Goal: Information Seeking & Learning: Learn about a topic

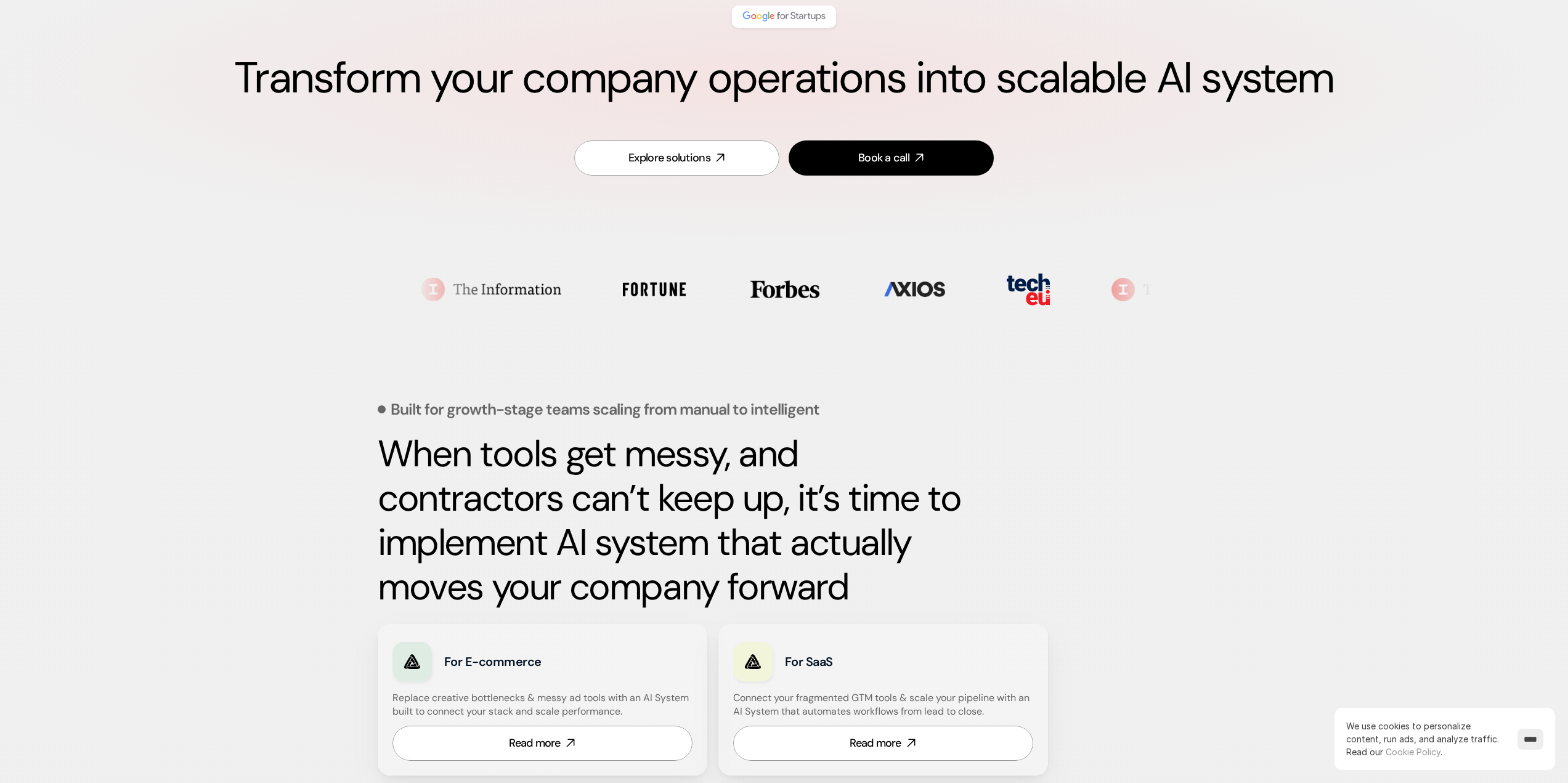
scroll to position [124, 0]
click at [591, 463] on strong "When tools get messy, and contractors can’t keep up, it’s time to implement AI …" at bounding box center [673, 519] width 592 height 181
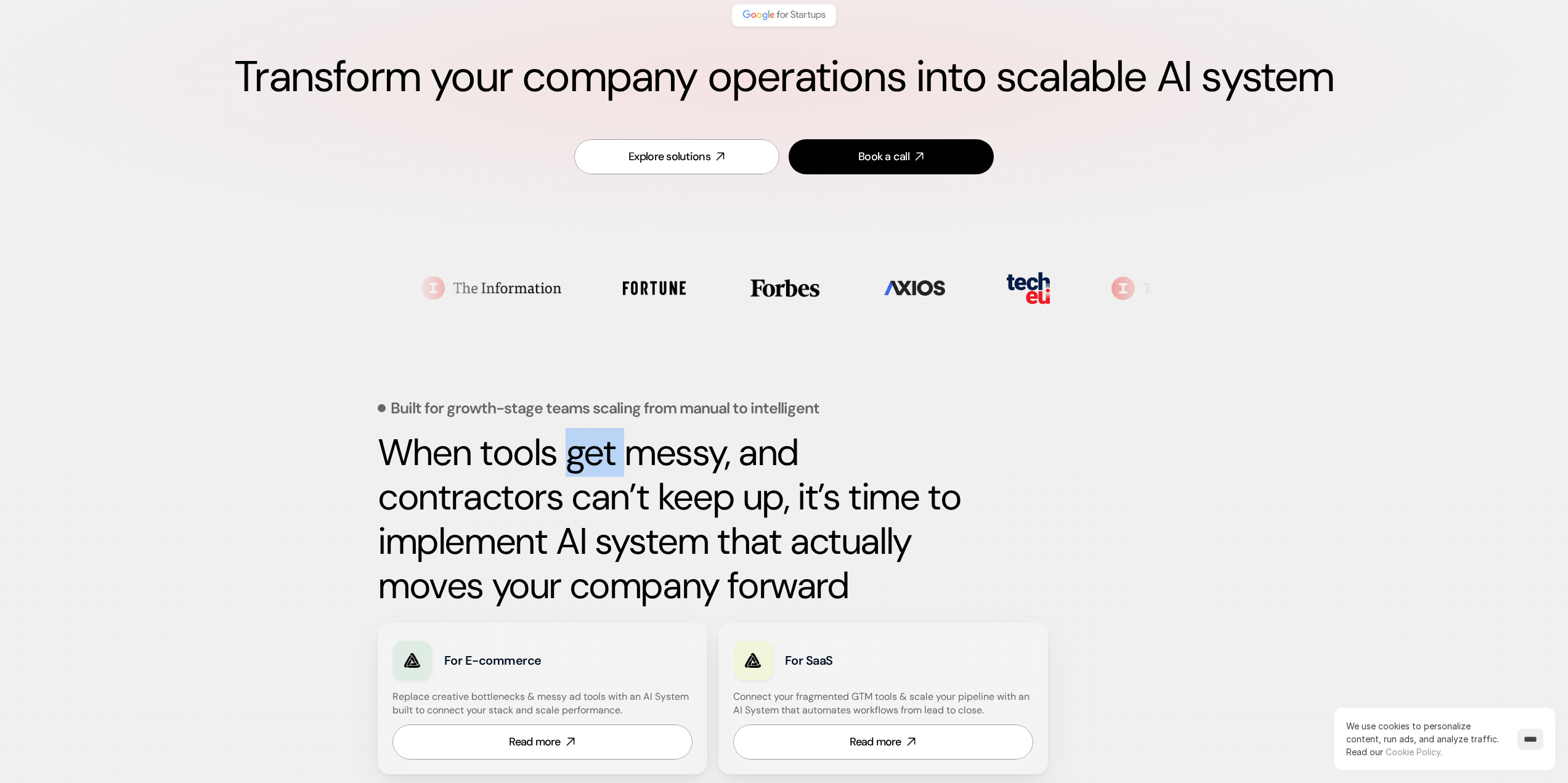
click at [591, 463] on strong "When tools get messy, and contractors can’t keep up, it’s time to implement AI …" at bounding box center [673, 519] width 592 height 181
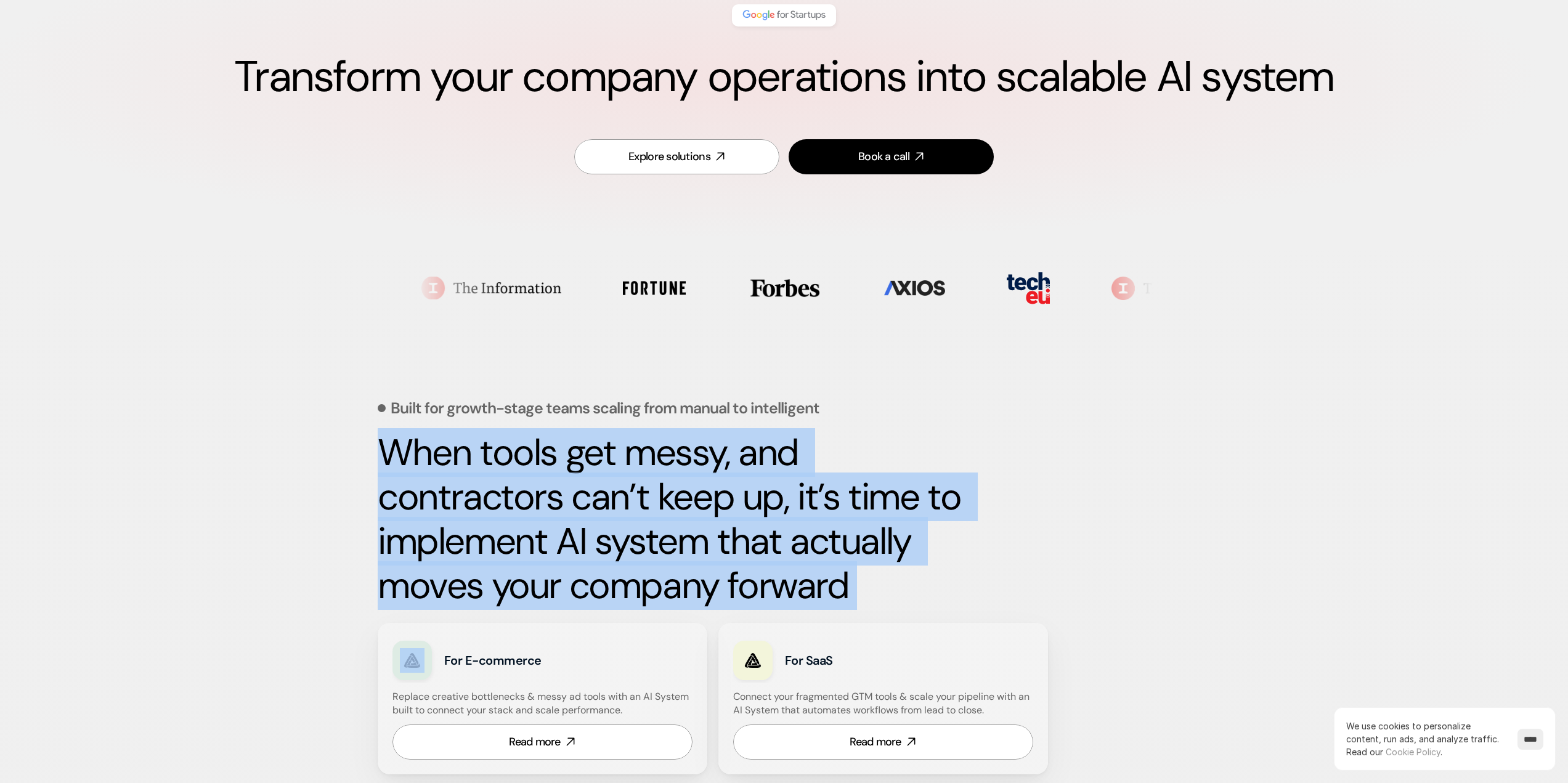
click at [591, 463] on strong "When tools get messy, and contractors can’t keep up, it’s time to implement AI …" at bounding box center [673, 519] width 592 height 181
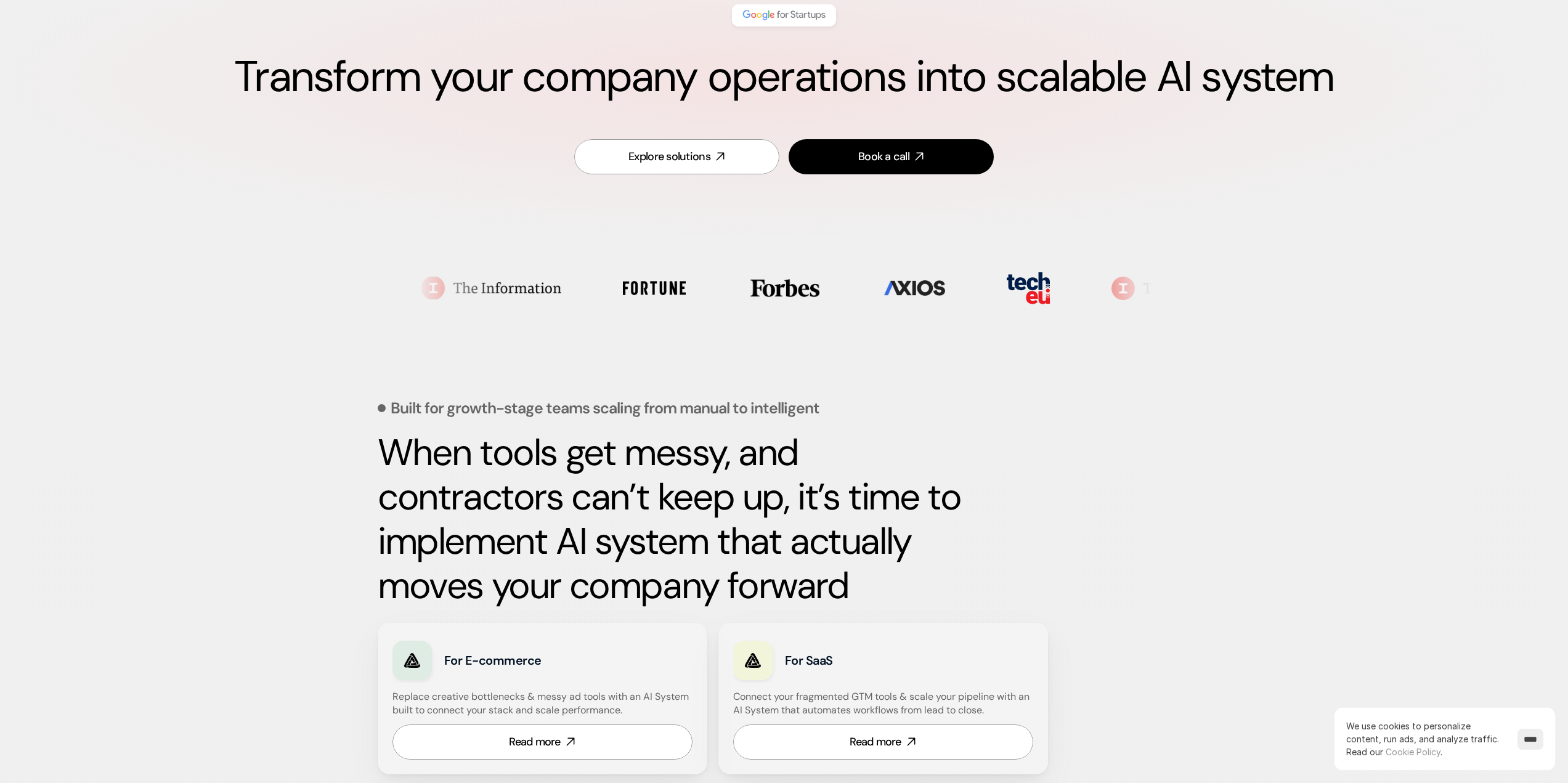
click at [591, 463] on strong "When tools get messy, and contractors can’t keep up, it’s time to implement AI …" at bounding box center [673, 519] width 592 height 181
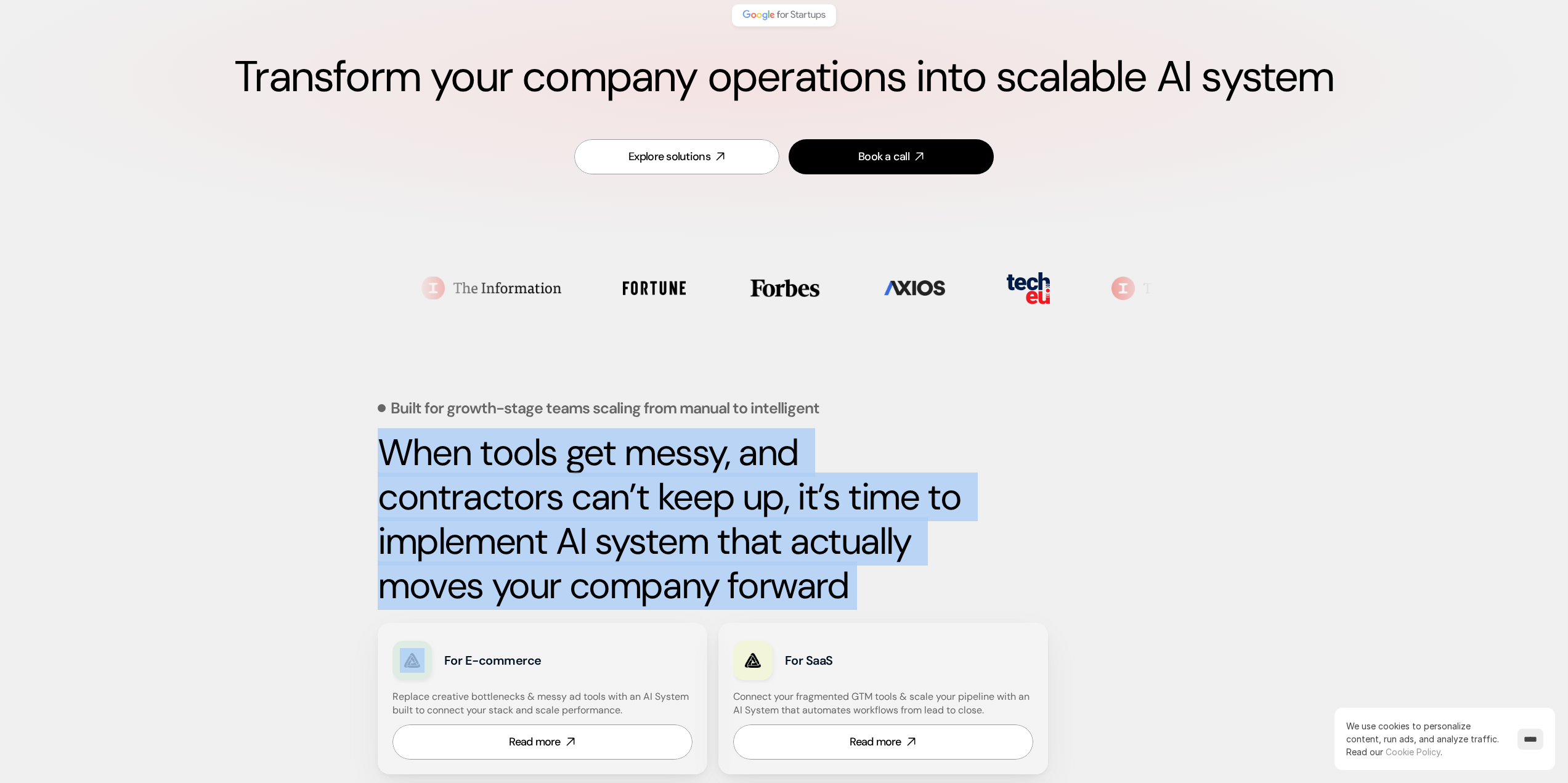
click at [591, 463] on strong "When tools get messy, and contractors can’t keep up, it’s time to implement AI …" at bounding box center [673, 519] width 592 height 181
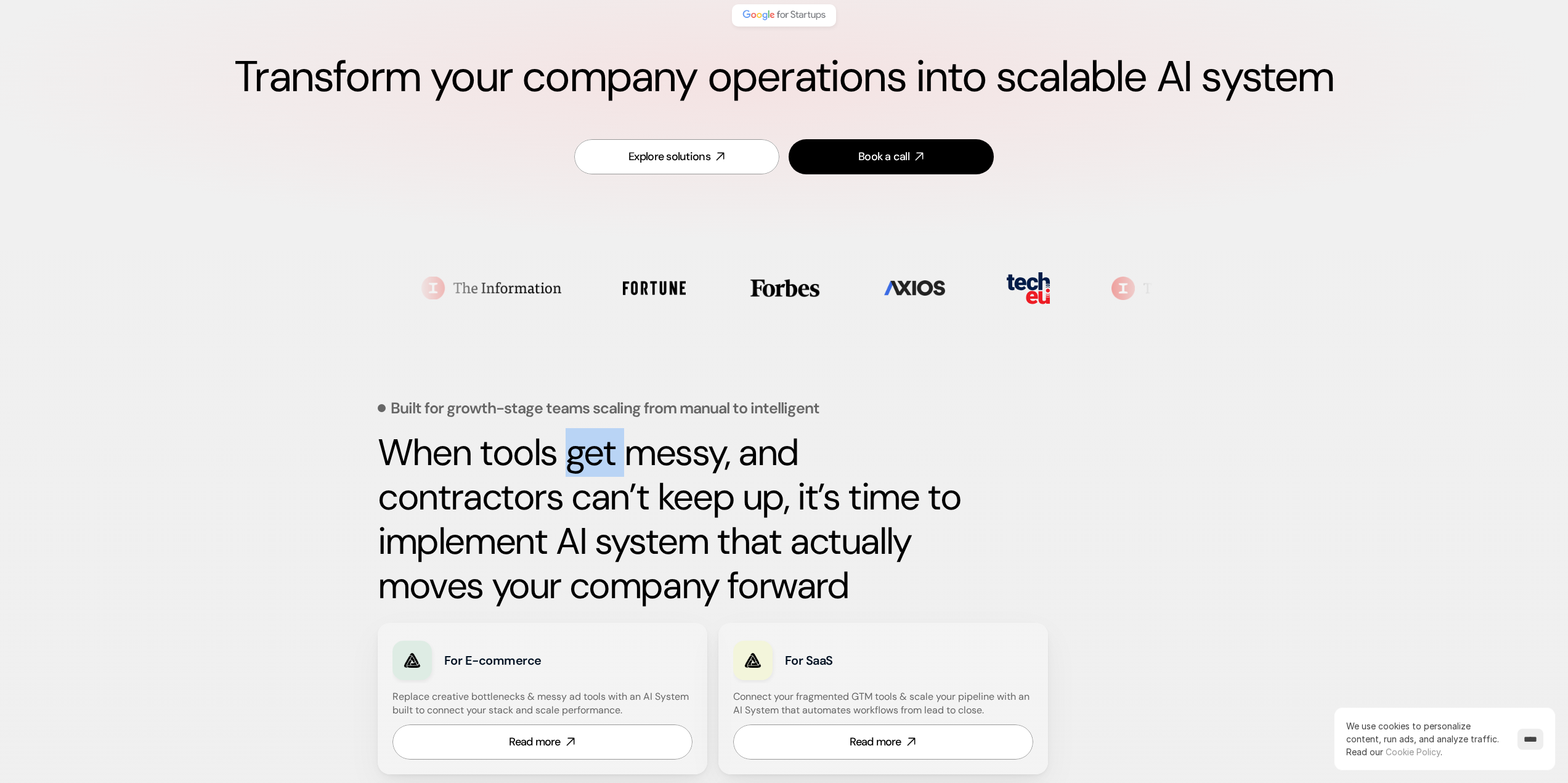
click at [591, 463] on strong "When tools get messy, and contractors can’t keep up, it’s time to implement AI …" at bounding box center [673, 519] width 592 height 181
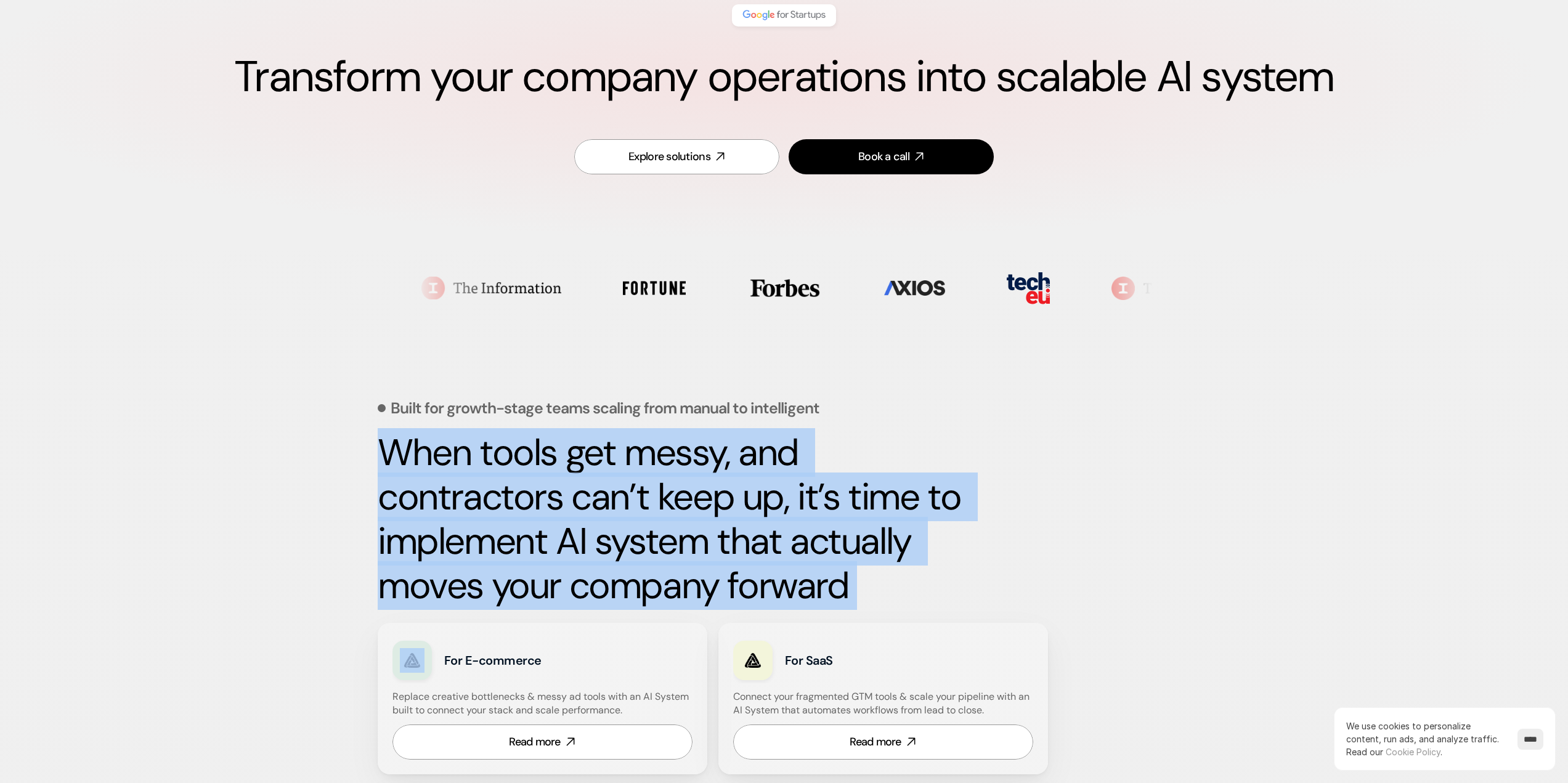
click at [591, 463] on strong "When tools get messy, and contractors can’t keep up, it’s time to implement AI …" at bounding box center [673, 519] width 592 height 181
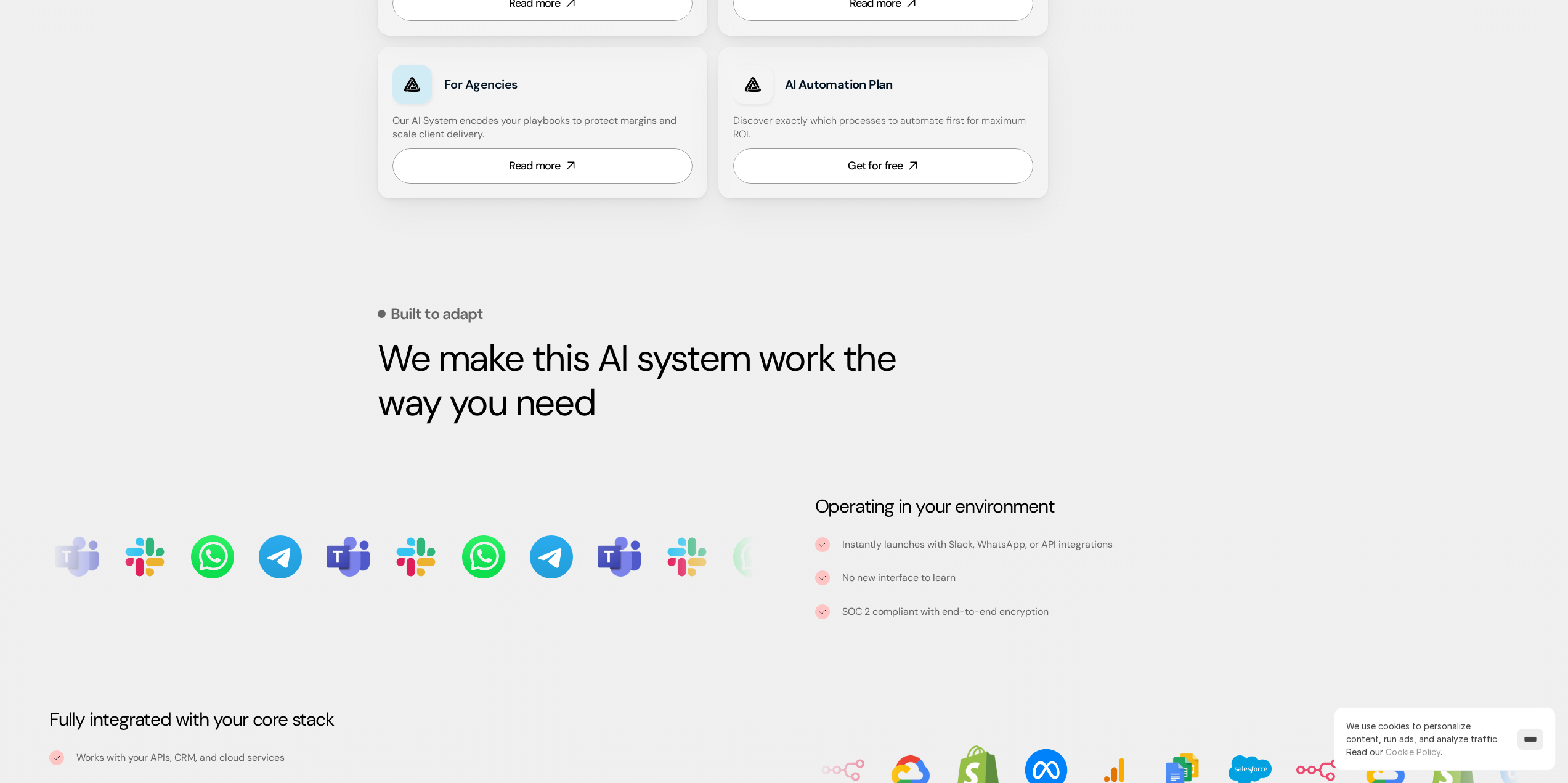
scroll to position [863, 0]
click at [521, 355] on strong "We make this AI system work the way you need" at bounding box center [640, 380] width 527 height 93
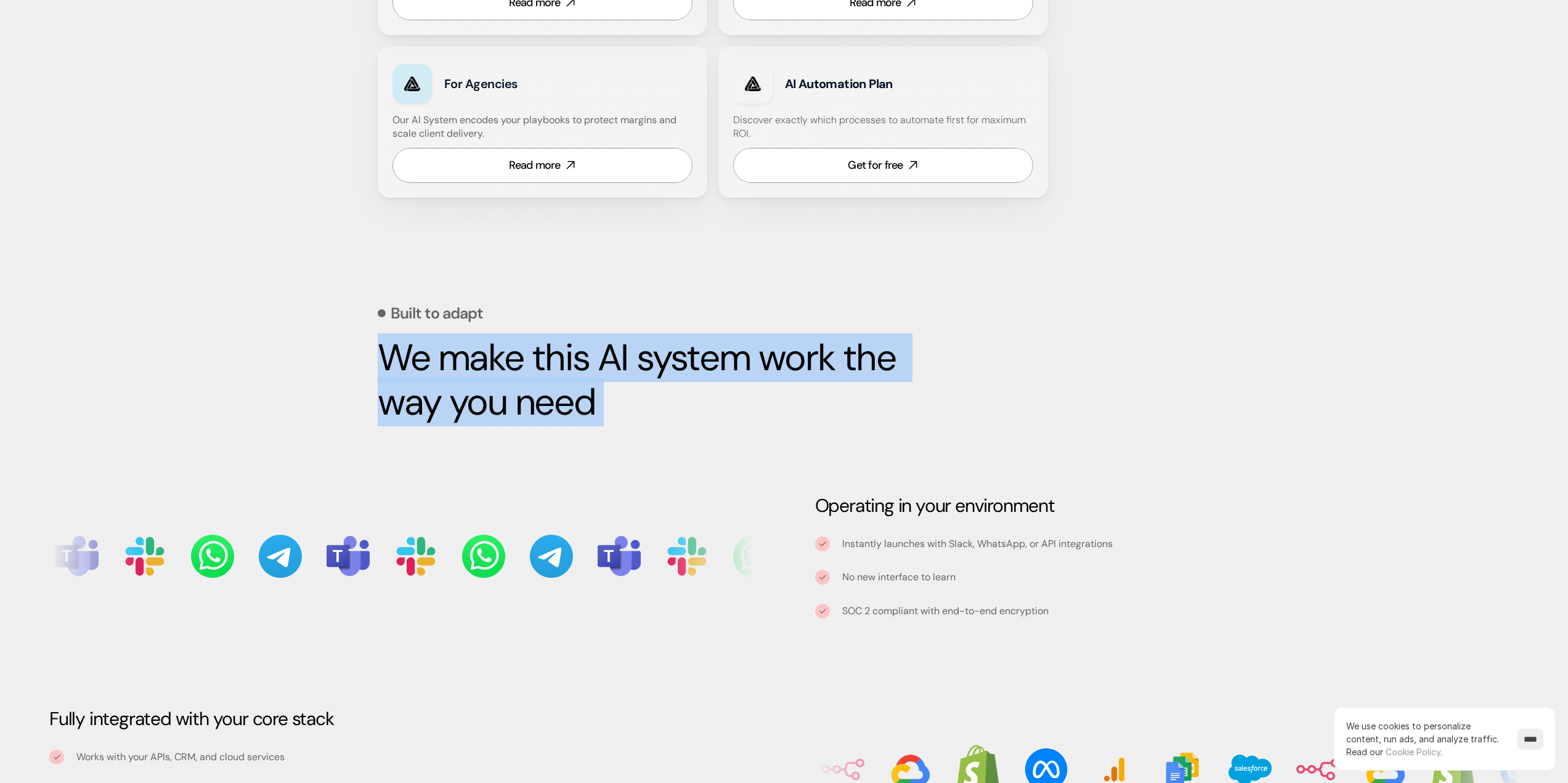
click at [521, 355] on strong "We make this AI system work the way you need" at bounding box center [640, 380] width 527 height 93
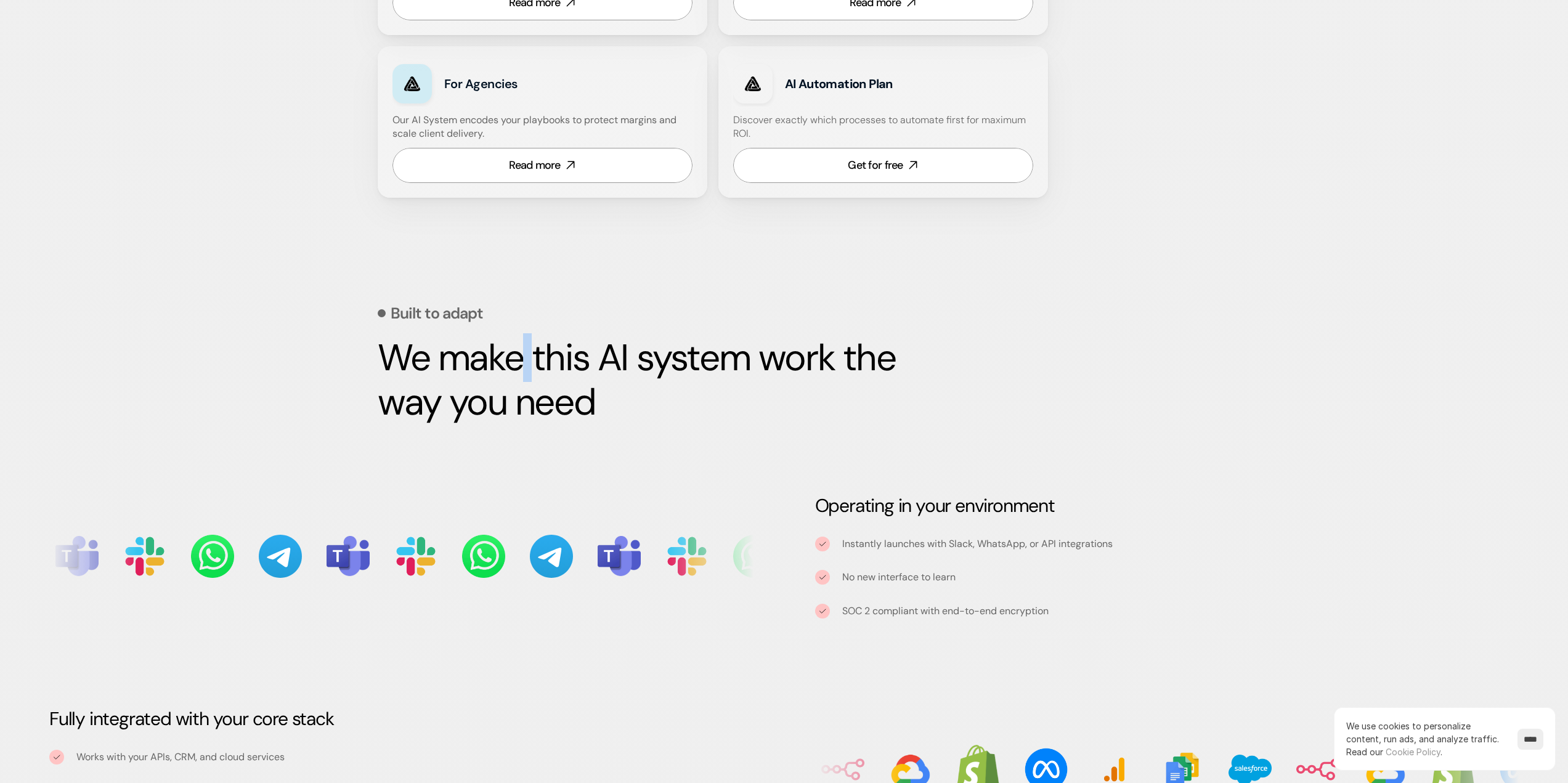
click at [521, 355] on strong "We make this AI system work the way you need" at bounding box center [640, 380] width 527 height 93
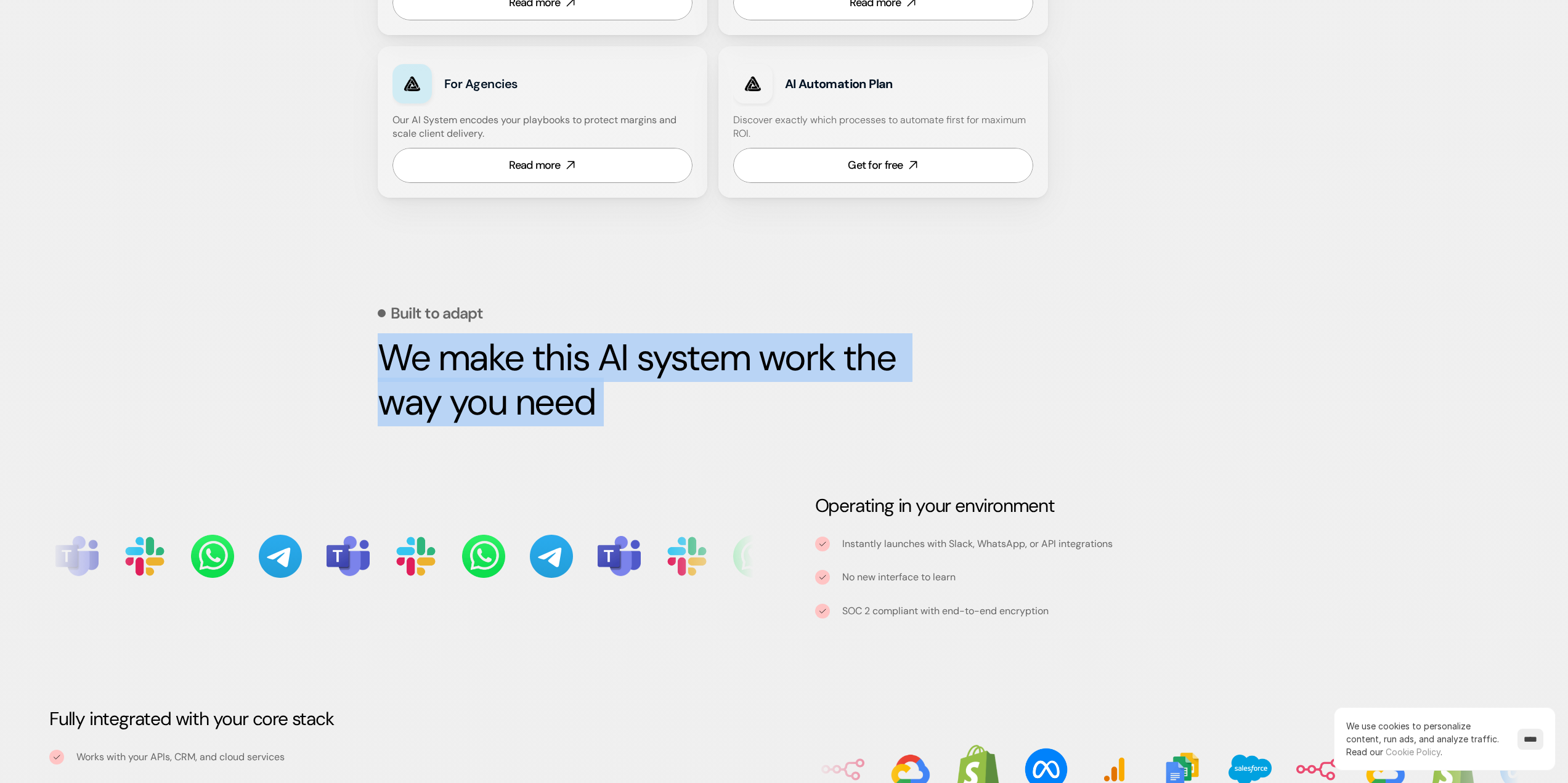
click at [521, 355] on strong "We make this AI system work the way you need" at bounding box center [640, 380] width 527 height 93
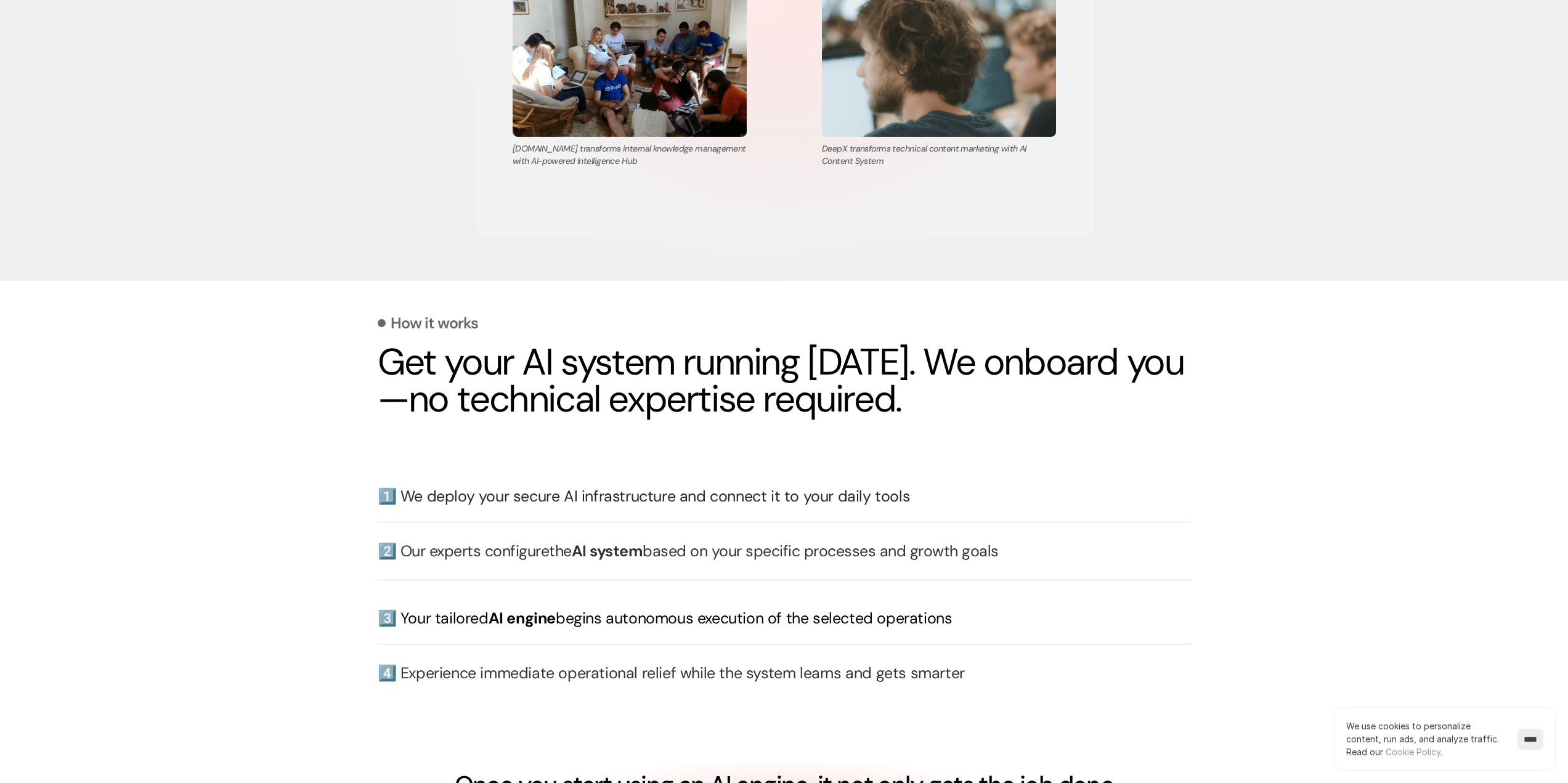
scroll to position [2342, 0]
click at [517, 378] on h2 "Get your AI system running [DATE]. We onboard you—no technical expertise requir…" at bounding box center [784, 380] width 813 height 74
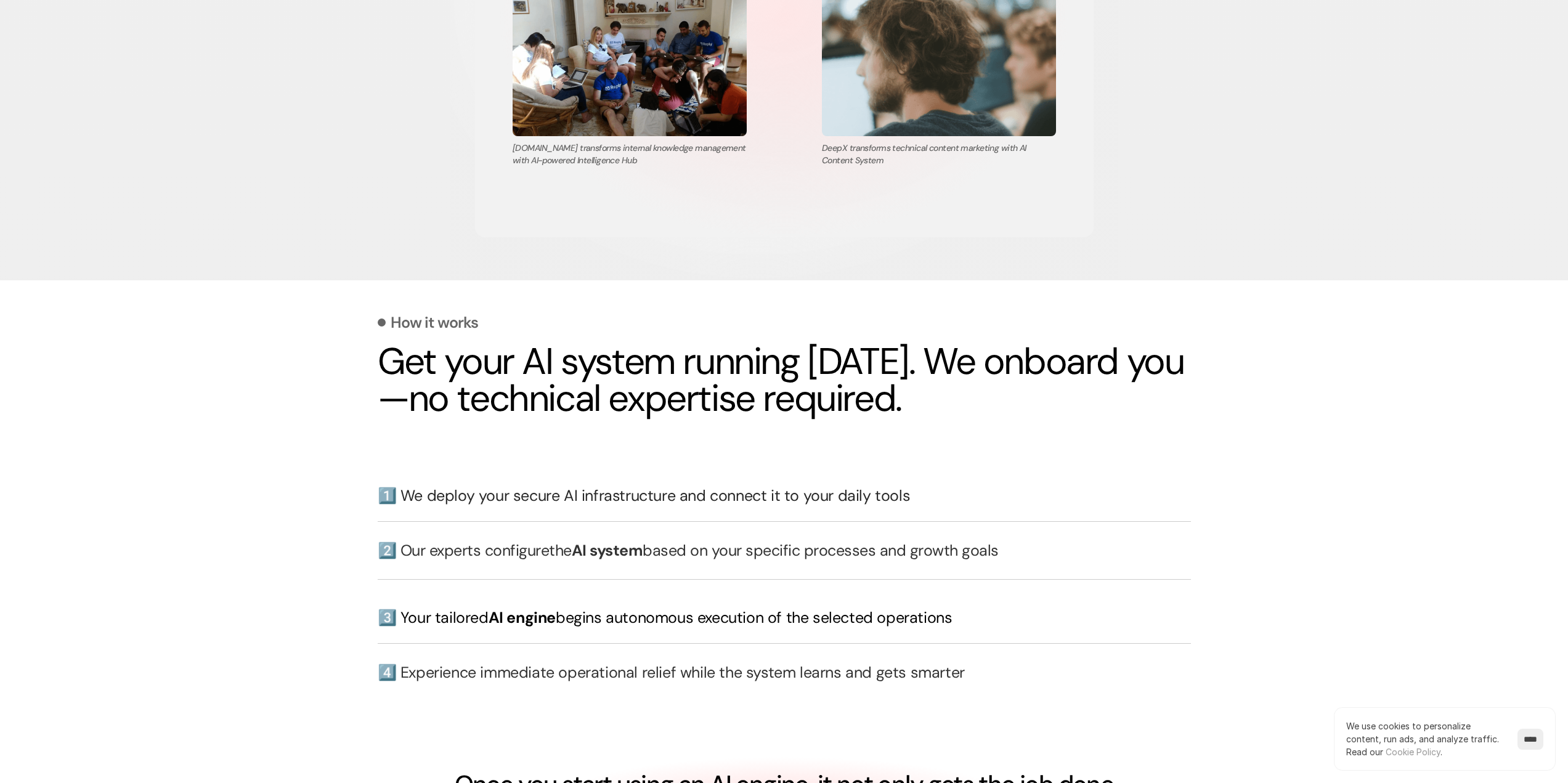
click at [517, 378] on h2 "Get your AI system running [DATE]. We onboard you—no technical expertise requir…" at bounding box center [784, 380] width 813 height 74
click at [507, 398] on h2 "Get your AI system running [DATE]. We onboard you—no technical expertise requir…" at bounding box center [784, 380] width 813 height 74
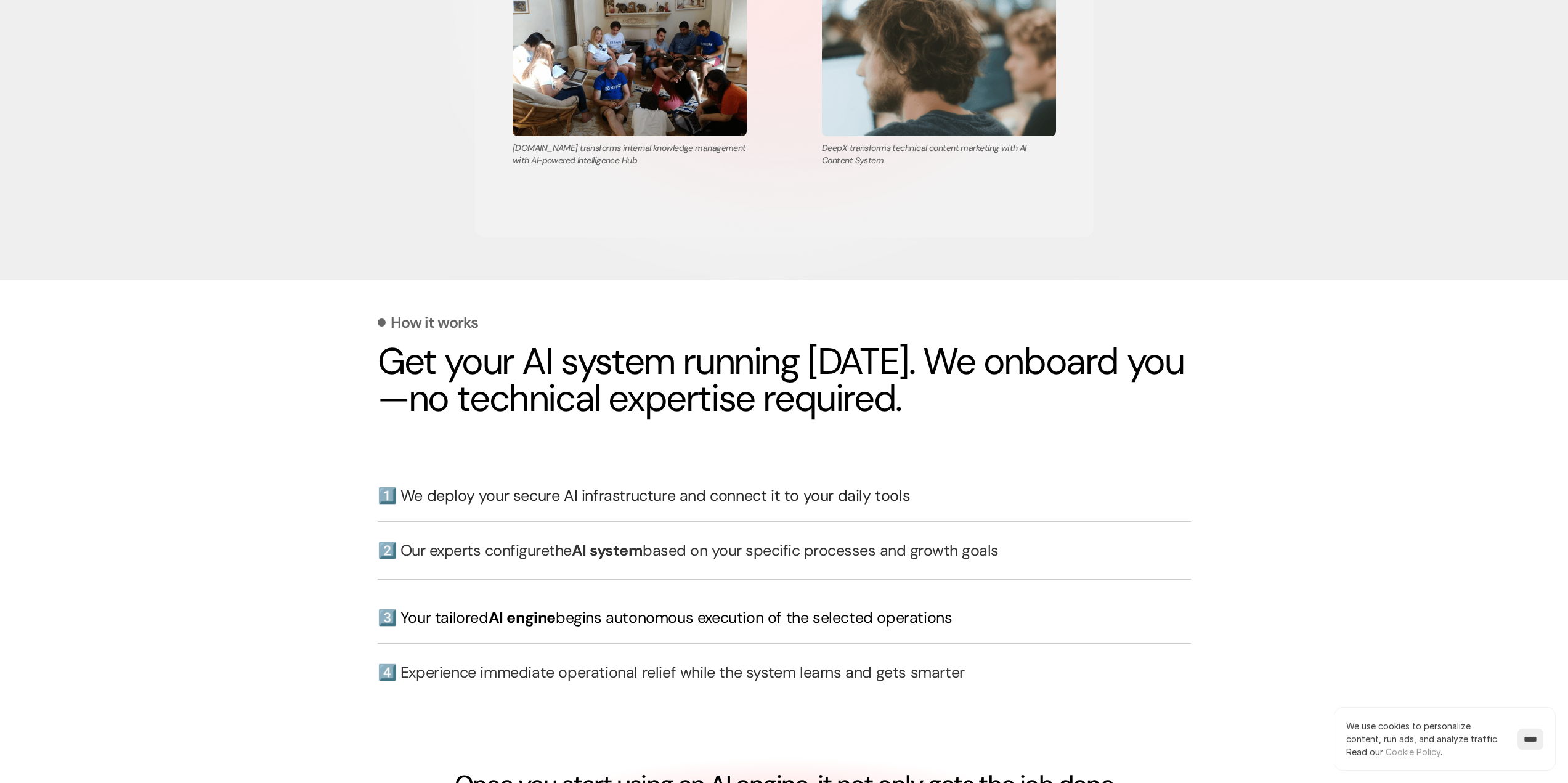
click at [507, 398] on h2 "Get your AI system running [DATE]. We onboard you—no technical expertise requir…" at bounding box center [784, 380] width 813 height 74
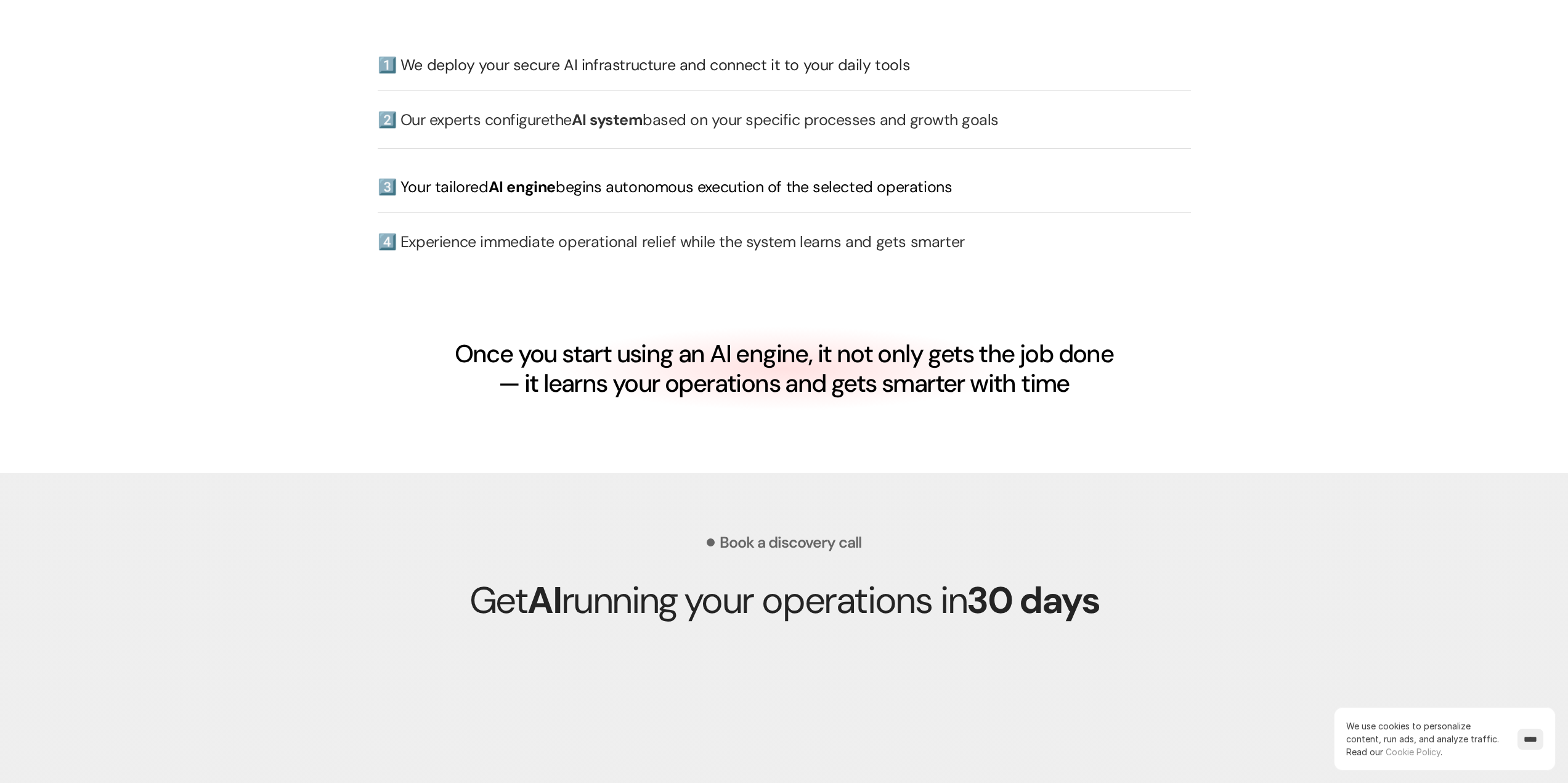
scroll to position [2773, 0]
click at [531, 374] on h4 "Once you start using an AI engine, it not only gets the job done — it learns yo…" at bounding box center [784, 367] width 662 height 60
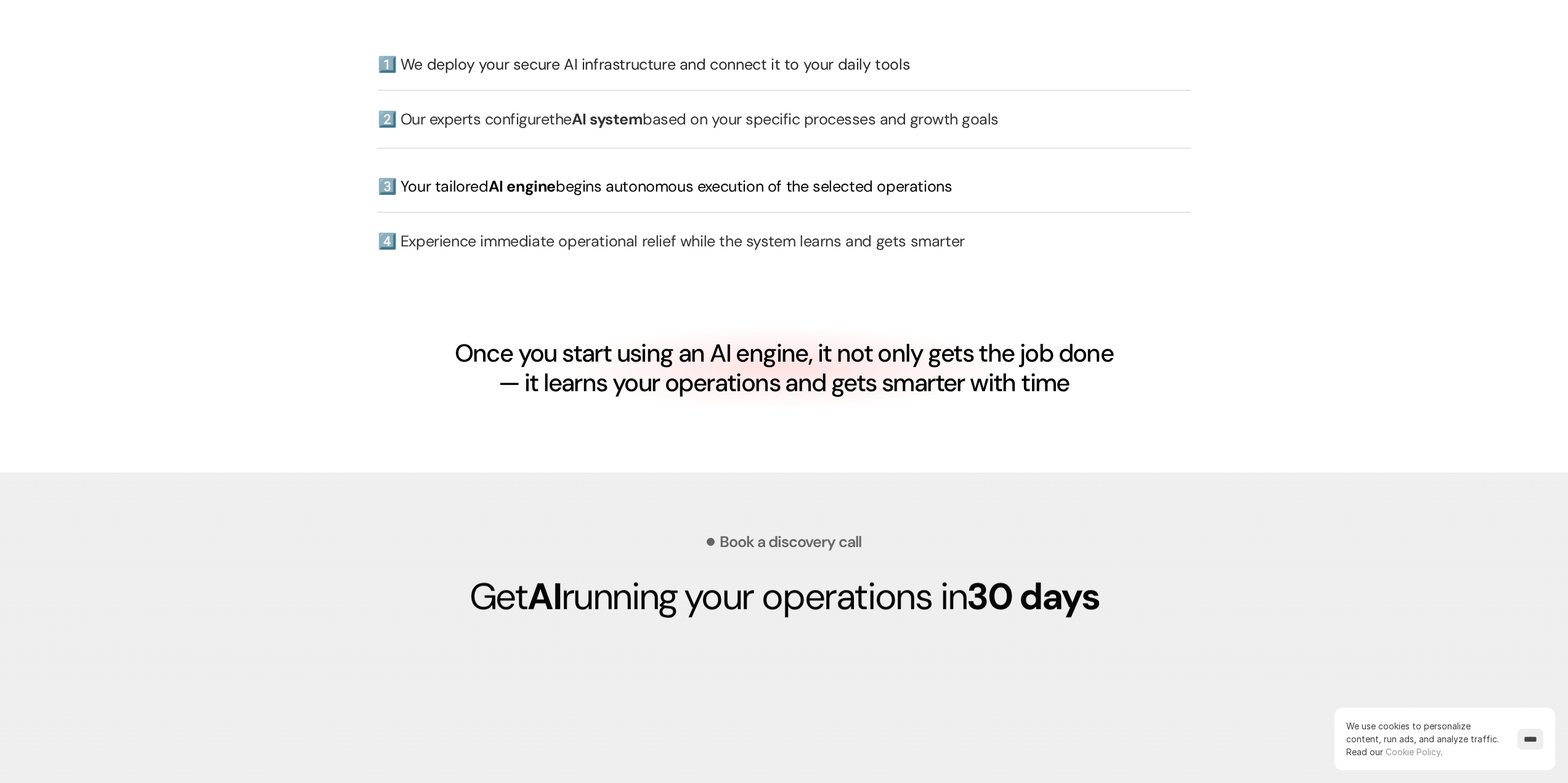
click at [531, 374] on h4 "Once you start using an AI engine, it not only gets the job done — it learns yo…" at bounding box center [784, 367] width 662 height 60
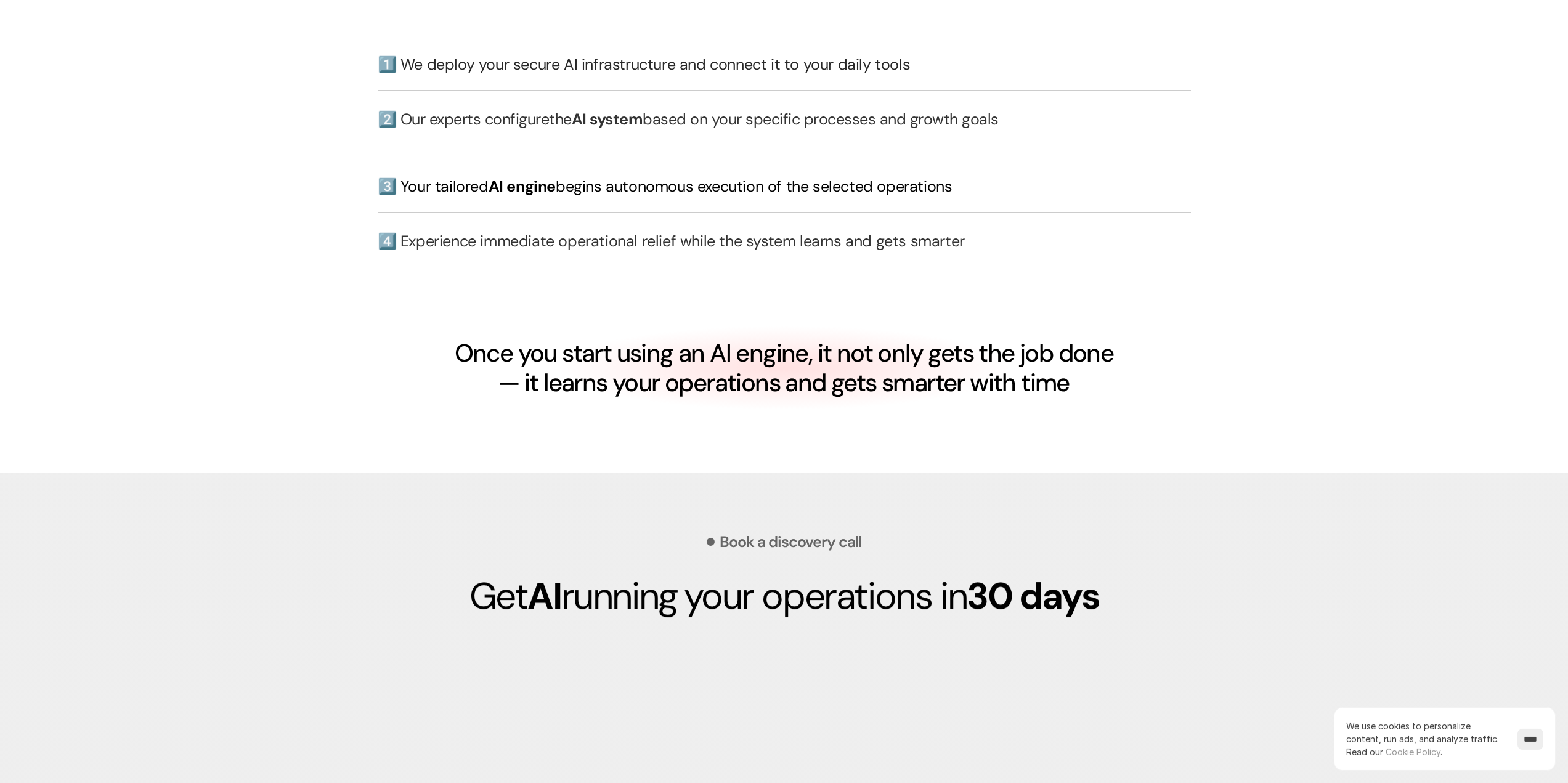
click at [531, 374] on h4 "Once you start using an AI engine, it not only gets the job done — it learns yo…" at bounding box center [784, 367] width 662 height 60
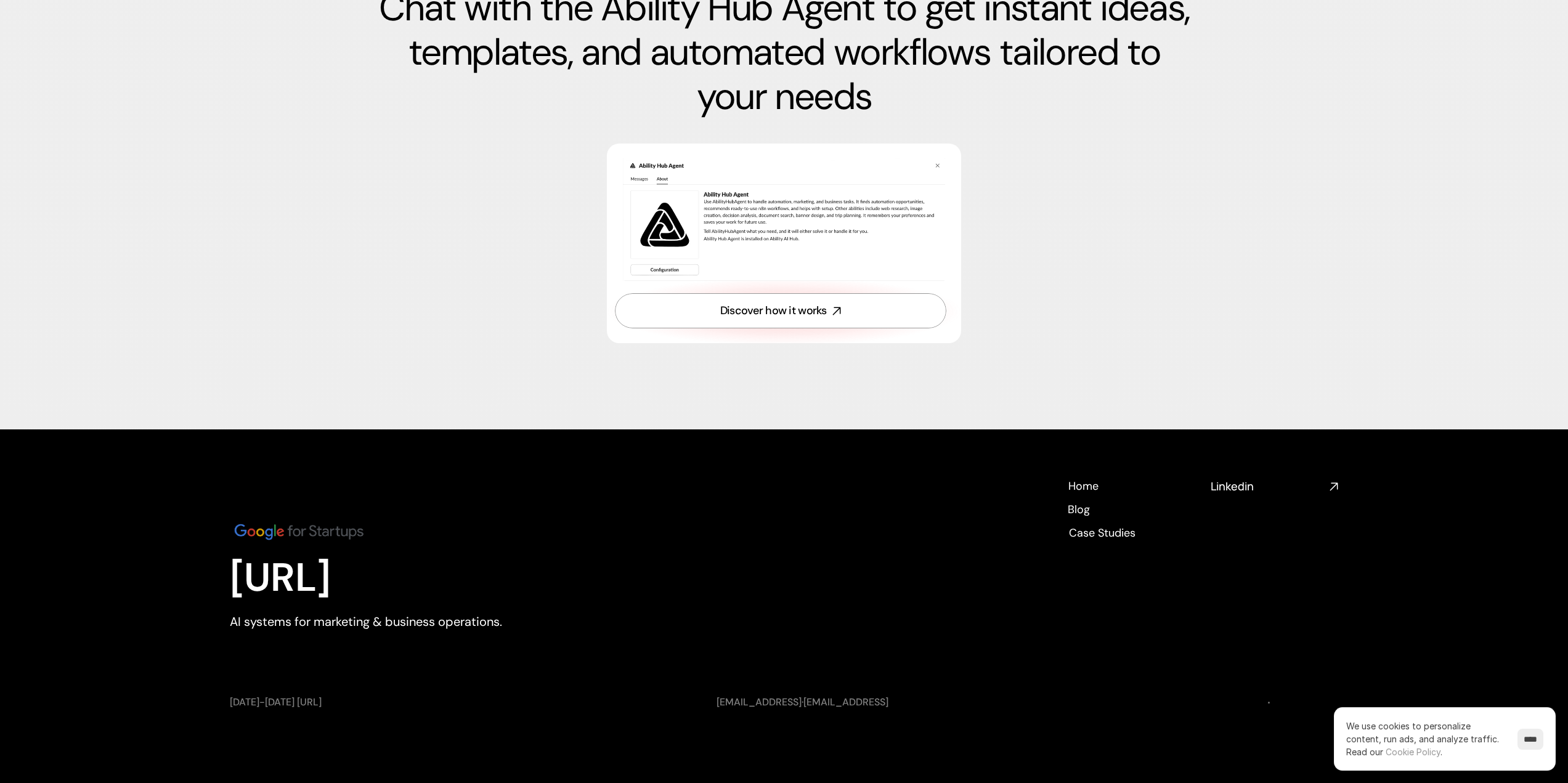
scroll to position [4212, 0]
click at [1105, 529] on h4 "Case Studies" at bounding box center [1100, 530] width 67 height 16
